Goal: Check status: Check status

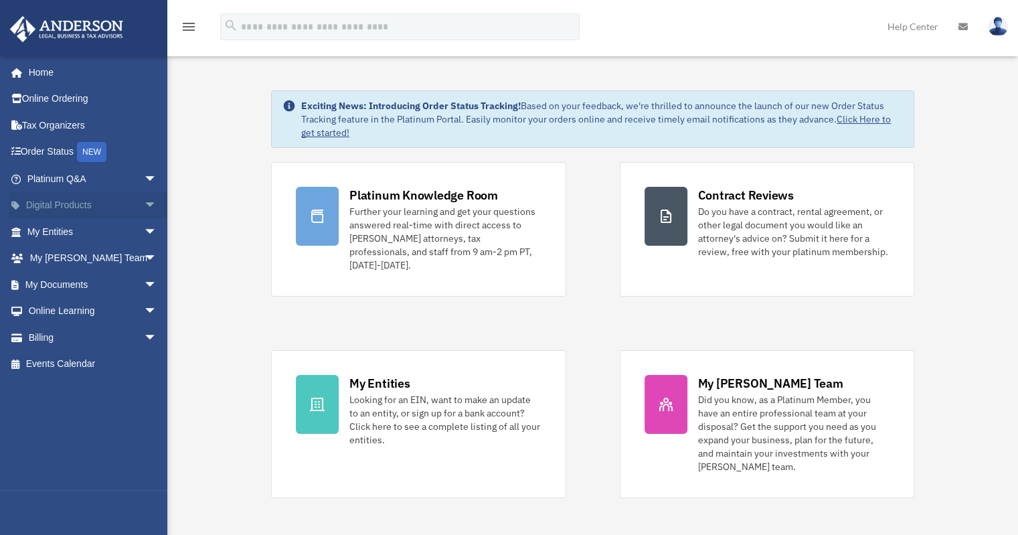
click at [144, 209] on span "arrow_drop_down" at bounding box center [157, 205] width 27 height 27
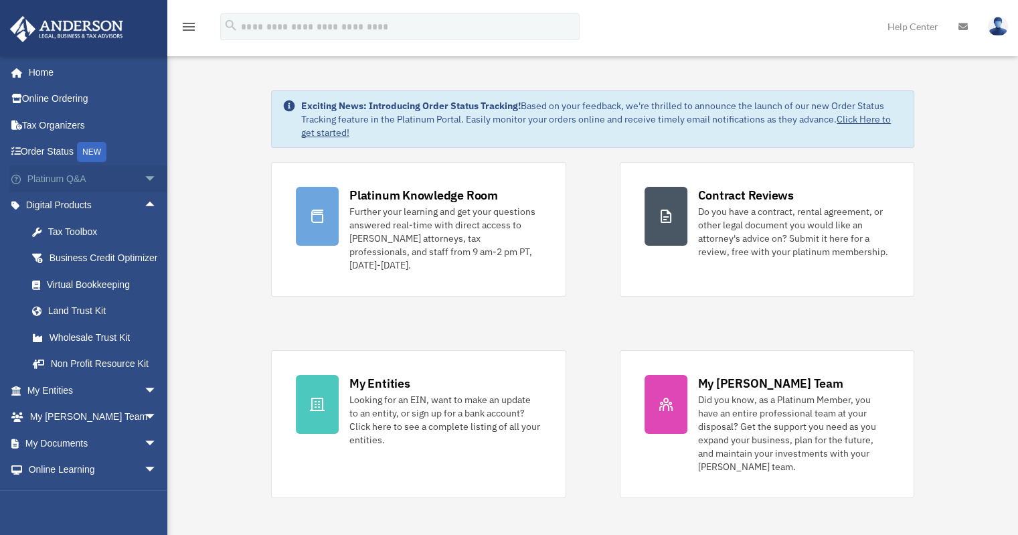
click at [144, 184] on span "arrow_drop_down" at bounding box center [157, 178] width 27 height 27
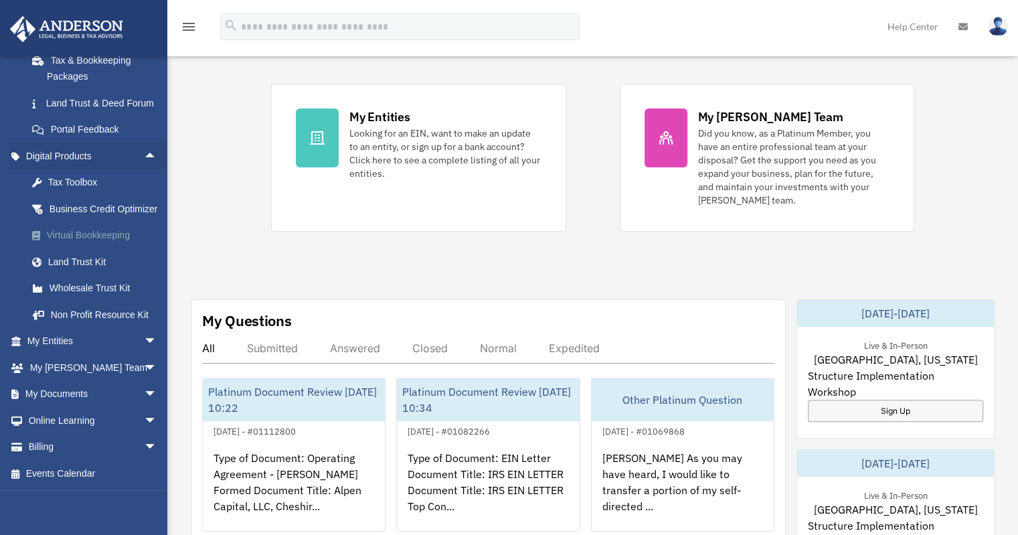
scroll to position [268, 0]
click at [220, 191] on div "Exciting News: Introducing Order Status Tracking! Based on your feedback, we're…" at bounding box center [592, 438] width 871 height 1298
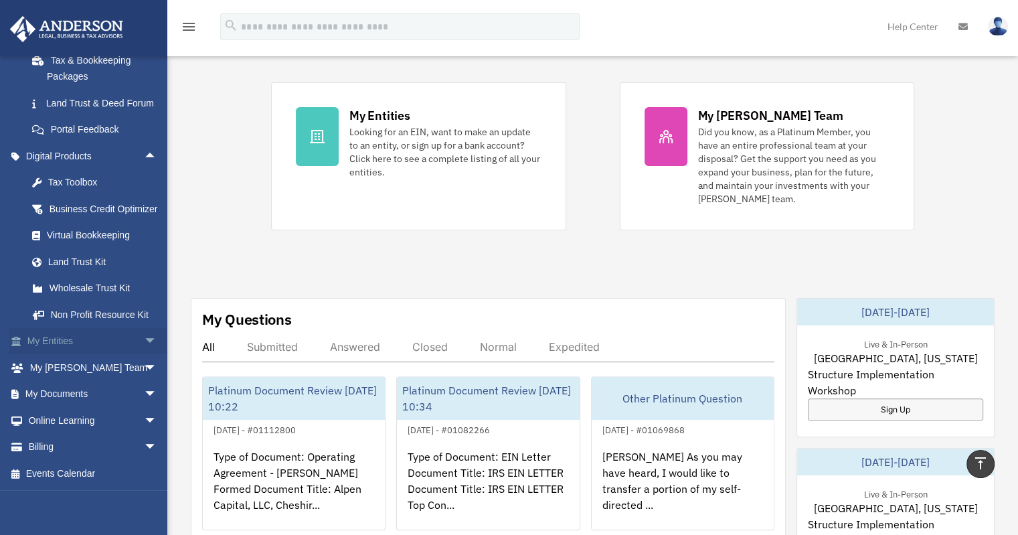
click at [147, 339] on span "arrow_drop_down" at bounding box center [157, 341] width 27 height 27
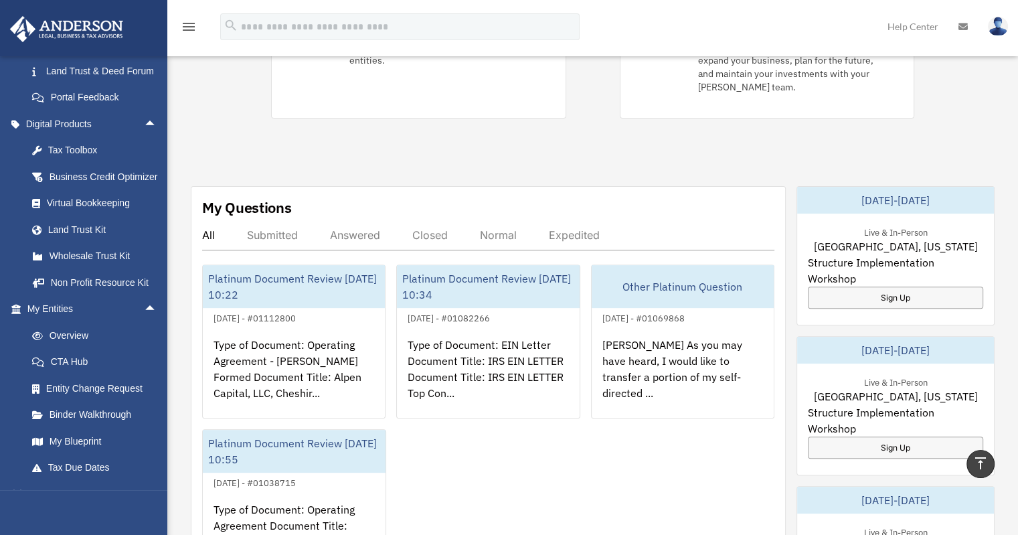
scroll to position [536, 0]
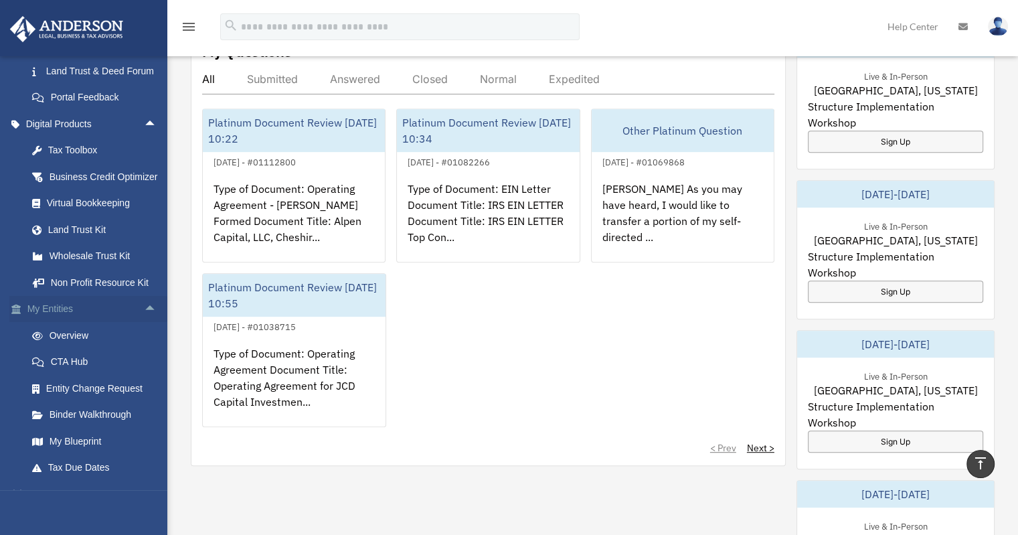
click at [144, 323] on span "arrow_drop_up" at bounding box center [157, 309] width 27 height 27
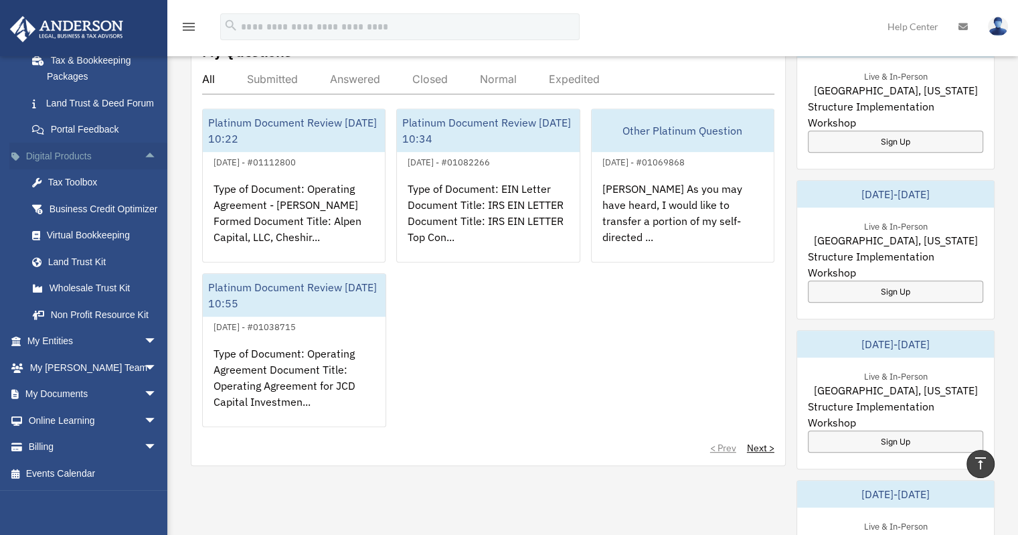
click at [144, 143] on span "arrow_drop_up" at bounding box center [157, 156] width 27 height 27
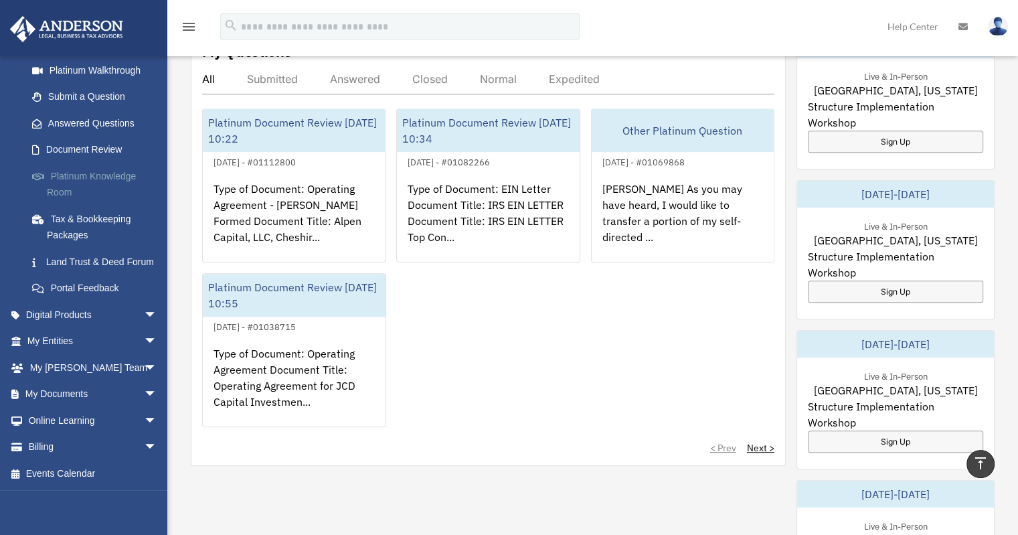
scroll to position [0, 0]
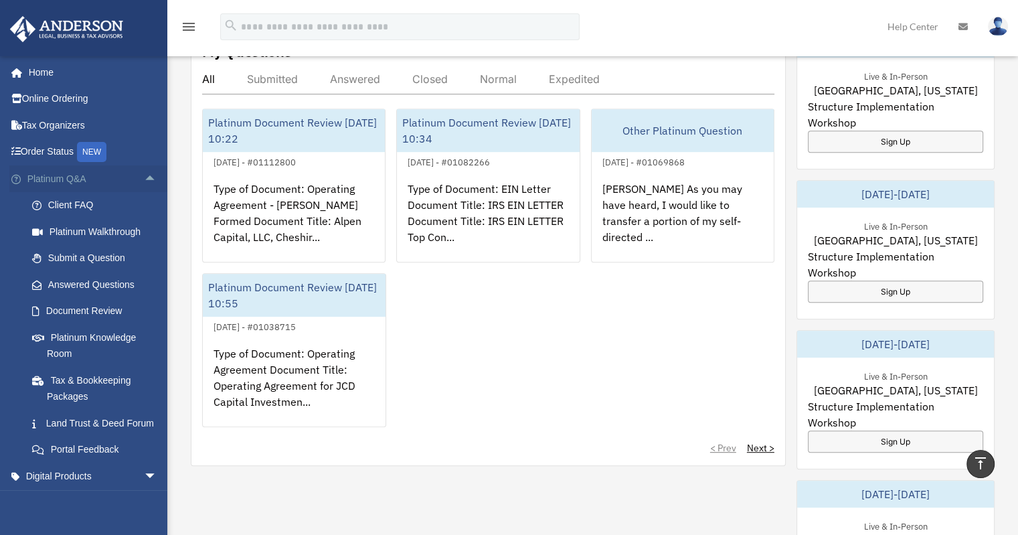
click at [146, 177] on span "arrow_drop_up" at bounding box center [157, 178] width 27 height 27
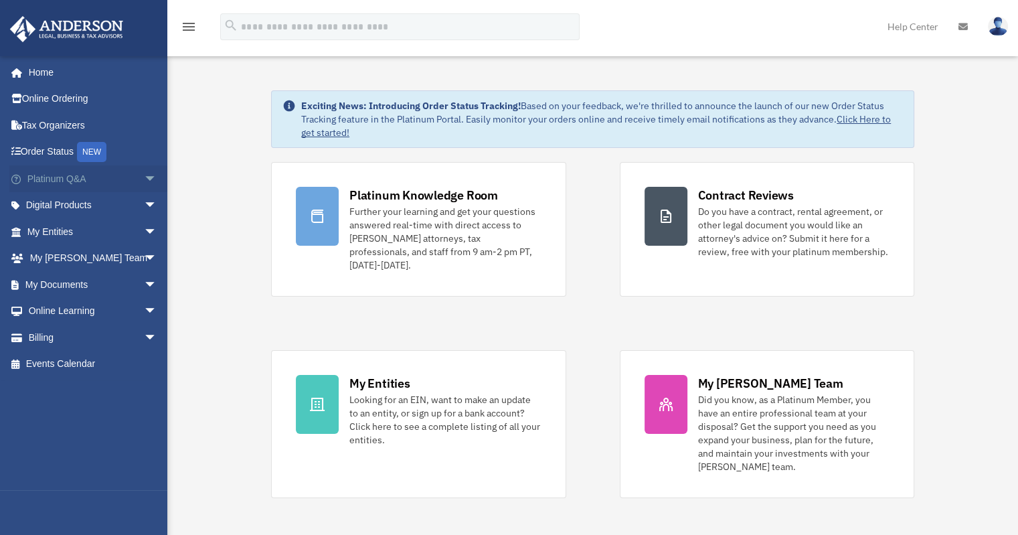
click at [144, 175] on span "arrow_drop_down" at bounding box center [157, 178] width 27 height 27
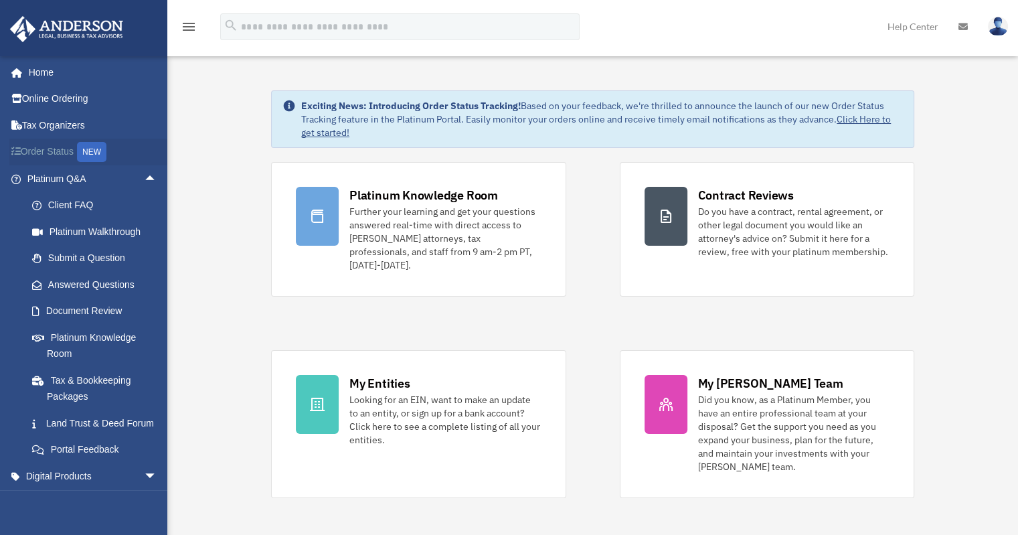
click at [46, 145] on link "Order Status NEW" at bounding box center [93, 152] width 168 height 27
